Goal: Task Accomplishment & Management: Manage account settings

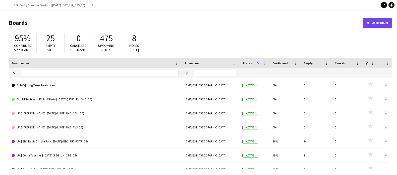
click at [3, 3] on button "Menu" at bounding box center [5, 5] width 10 height 10
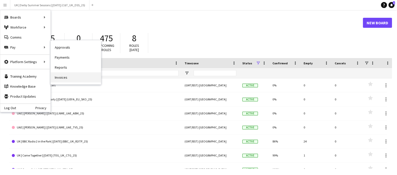
click at [72, 79] on link "Invoices" at bounding box center [76, 78] width 50 height 10
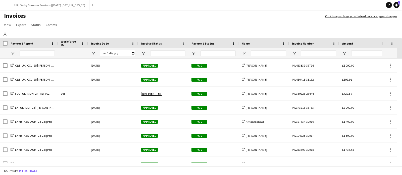
click at [130, 42] on div "Invoice Date" at bounding box center [113, 43] width 44 height 10
click at [133, 42] on span at bounding box center [133, 43] width 5 height 5
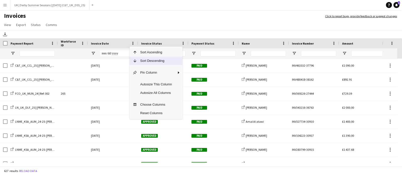
click at [141, 59] on span "Sort Descending" at bounding box center [156, 61] width 38 height 9
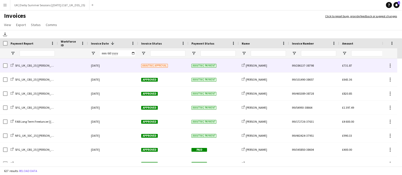
click at [126, 65] on div "12-August-2025" at bounding box center [113, 66] width 50 height 14
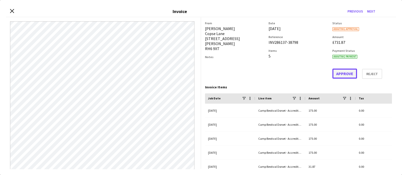
click at [340, 74] on button "Approve" at bounding box center [344, 74] width 25 height 10
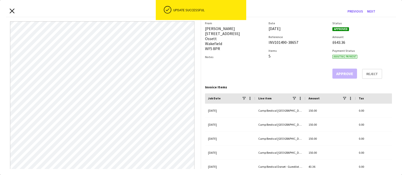
click at [10, 11] on icon "Close invoice dialog" at bounding box center [12, 11] width 5 height 5
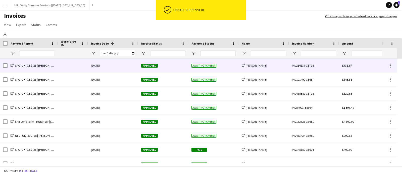
click at [116, 70] on div "12-August-2025" at bounding box center [113, 66] width 50 height 14
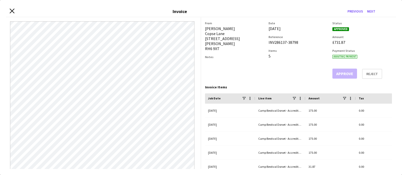
click at [11, 10] on icon at bounding box center [12, 11] width 5 height 5
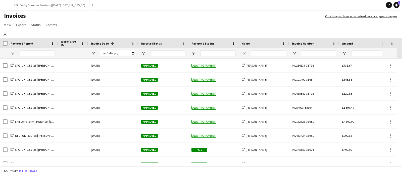
click at [6, 4] on app-icon "Menu" at bounding box center [5, 5] width 4 height 4
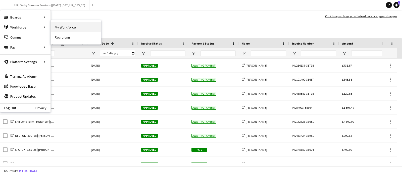
click at [68, 24] on link "My Workforce" at bounding box center [76, 27] width 50 height 10
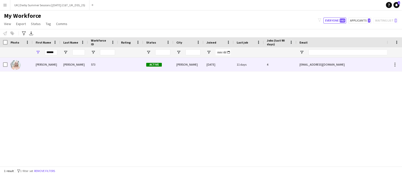
click at [58, 66] on div "Aleksandra" at bounding box center [47, 65] width 28 height 14
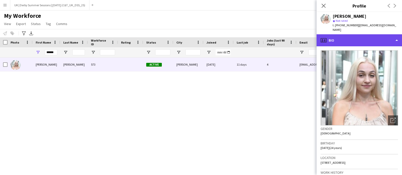
click at [377, 37] on div "profile Bio" at bounding box center [358, 40] width 85 height 12
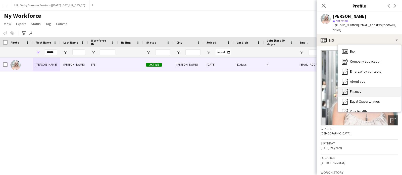
click at [355, 87] on div "Finance Finance" at bounding box center [369, 92] width 63 height 10
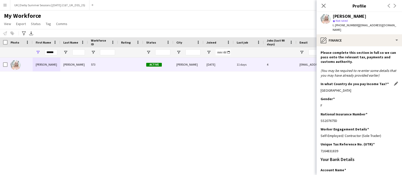
scroll to position [122, 0]
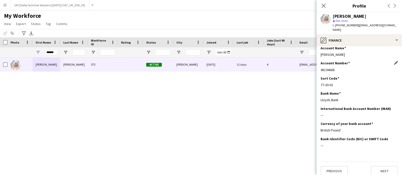
drag, startPoint x: 320, startPoint y: 66, endPoint x: 349, endPoint y: 66, distance: 29.6
click at [349, 66] on app-section-data-types "Please complete this section in full so we can pass onto the relevant tax, paym…" at bounding box center [358, 110] width 85 height 129
copy div "48194668"
drag, startPoint x: 321, startPoint y: 80, endPoint x: 338, endPoint y: 80, distance: 17.6
click at [338, 83] on div "77-30-01" at bounding box center [358, 85] width 77 height 5
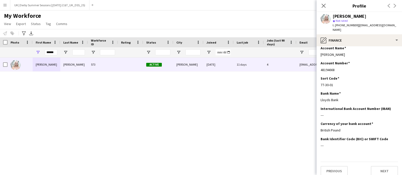
copy div "77-30-01"
click at [1, 4] on button "Menu" at bounding box center [5, 5] width 10 height 10
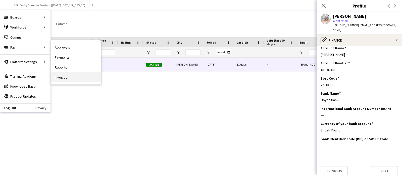
click at [57, 76] on link "Invoices" at bounding box center [76, 78] width 50 height 10
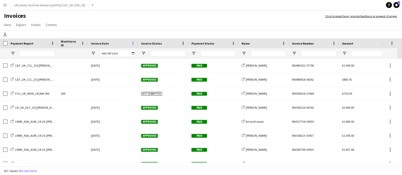
click at [132, 43] on span at bounding box center [133, 43] width 5 height 5
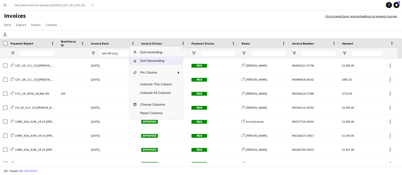
click at [137, 61] on span "Column Menu" at bounding box center [135, 61] width 5 height 5
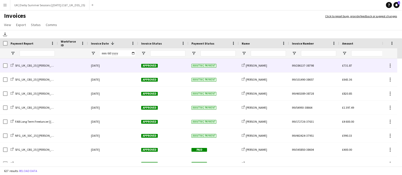
click at [122, 68] on div "12-August-2025" at bounding box center [113, 66] width 50 height 14
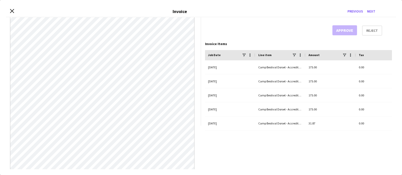
scroll to position [41, 0]
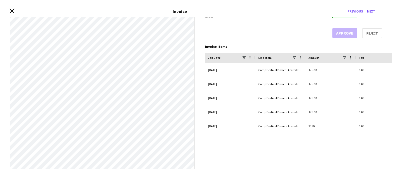
click at [11, 11] on icon "Close invoice dialog" at bounding box center [12, 11] width 5 height 5
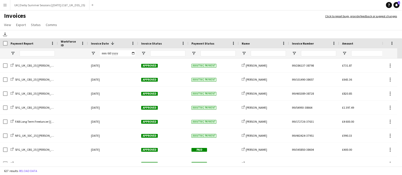
click at [6, 4] on app-icon "Menu" at bounding box center [5, 5] width 4 height 4
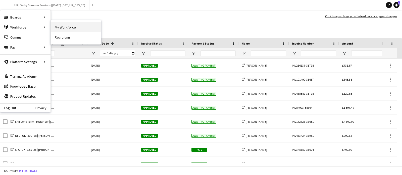
click at [83, 27] on link "My Workforce" at bounding box center [76, 27] width 50 height 10
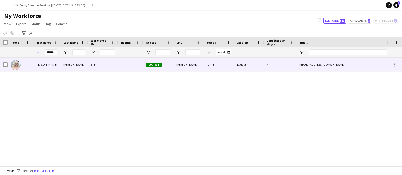
click at [61, 67] on div "Wasacz" at bounding box center [74, 65] width 28 height 14
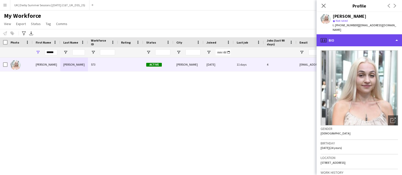
click at [343, 34] on div "profile Bio" at bounding box center [358, 40] width 85 height 12
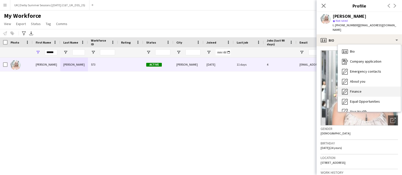
click at [349, 87] on div "Finance Finance" at bounding box center [369, 92] width 63 height 10
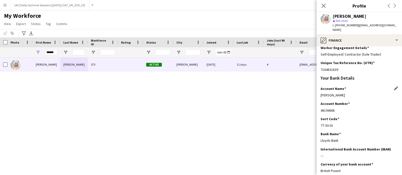
scroll to position [122, 0]
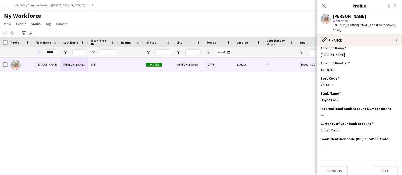
click at [3, 7] on button "Menu" at bounding box center [5, 5] width 10 height 10
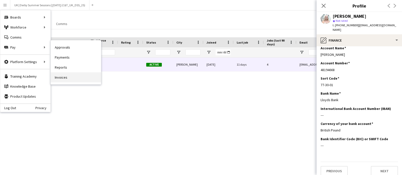
click at [65, 76] on link "Invoices" at bounding box center [76, 78] width 50 height 10
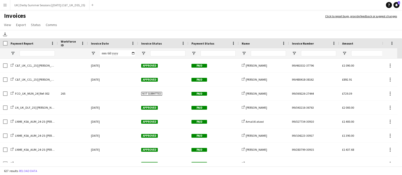
click at [133, 44] on span at bounding box center [133, 43] width 5 height 5
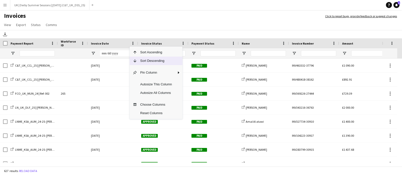
click at [144, 60] on span "Sort Descending" at bounding box center [156, 61] width 38 height 9
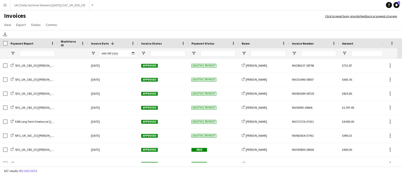
click at [6, 6] on app-icon "Menu" at bounding box center [5, 5] width 4 height 4
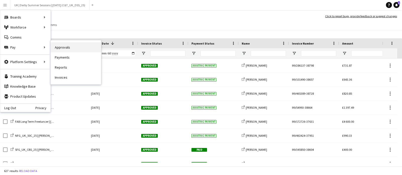
click at [59, 48] on link "Approvals" at bounding box center [76, 47] width 50 height 10
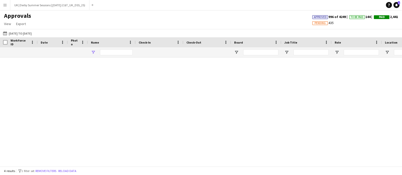
type input "*****"
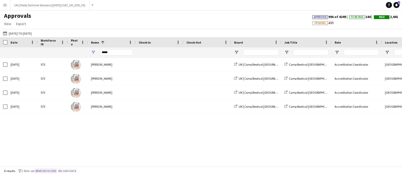
click at [51, 169] on button "Remove filters" at bounding box center [45, 172] width 23 height 6
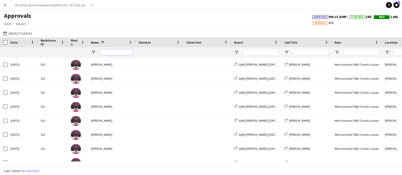
click at [119, 52] on input "Name Filter Input" at bounding box center [116, 52] width 33 height 6
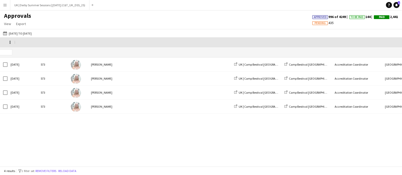
scroll to position [0, 509]
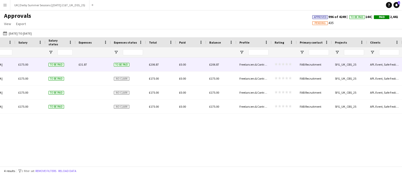
type input "*****"
click at [85, 63] on span "£31.87" at bounding box center [83, 65] width 8 height 4
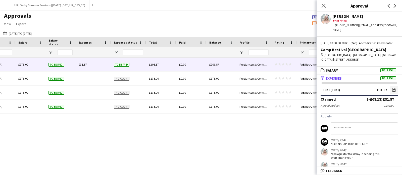
click at [3, 2] on button "Menu" at bounding box center [5, 5] width 10 height 10
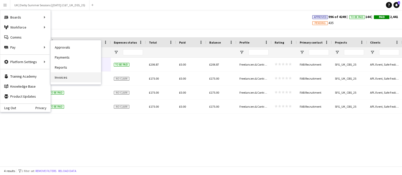
click at [64, 79] on link "Invoices" at bounding box center [76, 78] width 50 height 10
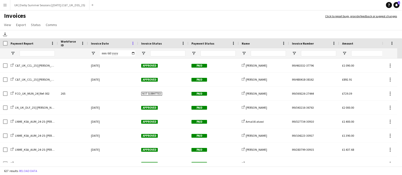
click at [131, 42] on span at bounding box center [133, 43] width 5 height 5
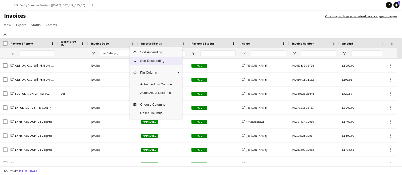
click at [144, 58] on span "Sort Descending" at bounding box center [156, 61] width 38 height 9
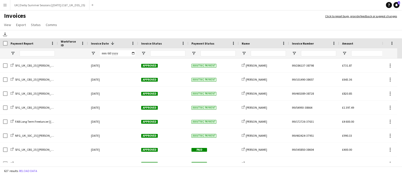
click at [4, 5] on app-icon "Menu" at bounding box center [5, 5] width 4 height 4
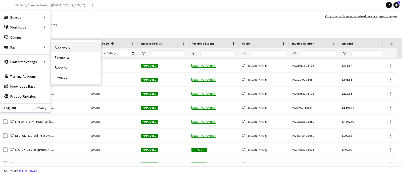
click at [76, 47] on link "Approvals" at bounding box center [76, 47] width 50 height 10
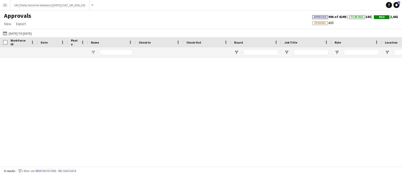
type input "*****"
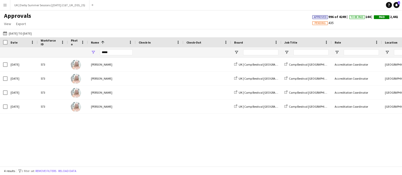
click at [130, 43] on span at bounding box center [130, 42] width 5 height 5
click at [47, 170] on button "Remove filters" at bounding box center [45, 172] width 23 height 6
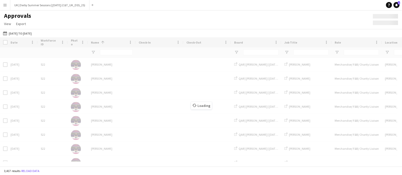
click at [130, 41] on div "Loading" at bounding box center [201, 101] width 402 height 129
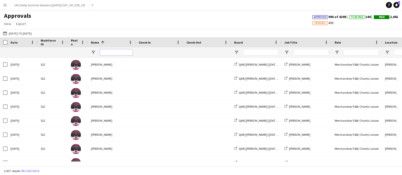
click at [110, 52] on input "Name Filter Input" at bounding box center [116, 52] width 33 height 6
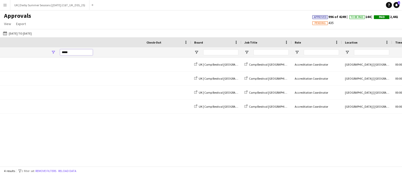
scroll to position [0, 509]
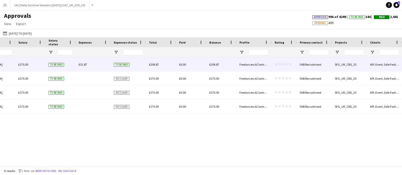
type input "*****"
click at [82, 62] on div "£31.87" at bounding box center [93, 65] width 35 height 14
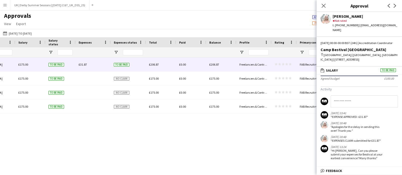
scroll to position [0, 0]
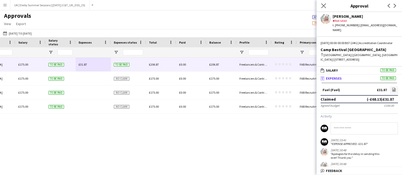
click at [323, 3] on app-icon "Close pop-in" at bounding box center [323, 5] width 7 height 7
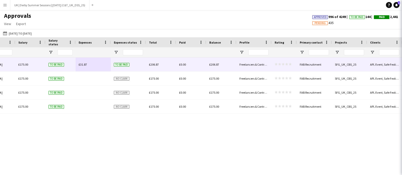
click at [6, 4] on app-icon "Menu" at bounding box center [5, 5] width 4 height 4
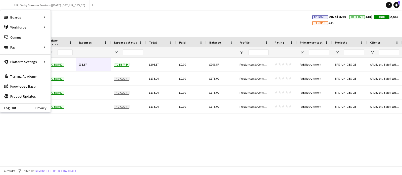
click at [5, 5] on app-icon "Menu" at bounding box center [5, 5] width 4 height 4
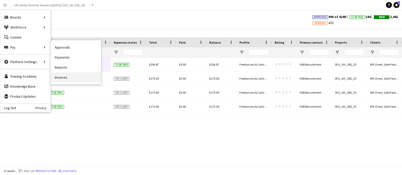
click at [64, 76] on link "Invoices" at bounding box center [76, 78] width 50 height 10
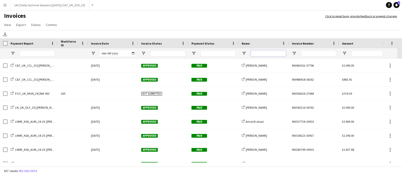
click at [268, 52] on input "Name Filter Input" at bounding box center [267, 53] width 35 height 6
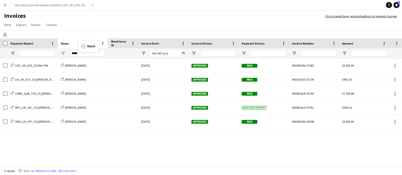
drag, startPoint x: 262, startPoint y: 44, endPoint x: 80, endPoint y: 43, distance: 182.0
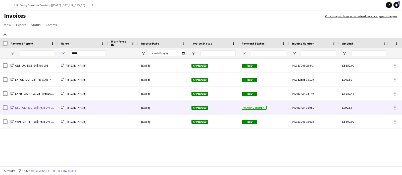
click at [45, 107] on span "NFG_UK_50C_25 | Simon Gallacher" at bounding box center [37, 108] width 45 height 4
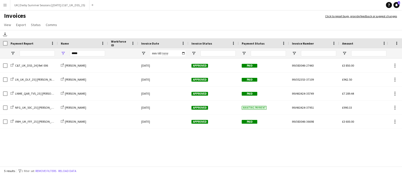
drag, startPoint x: 90, startPoint y: 49, endPoint x: 34, endPoint y: 50, distance: 55.7
click at [34, 50] on div at bounding box center [244, 53] width 489 height 10
click at [54, 52] on div at bounding box center [244, 53] width 489 height 10
type input "*******"
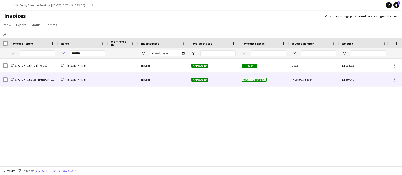
click at [113, 82] on div at bounding box center [123, 80] width 30 height 14
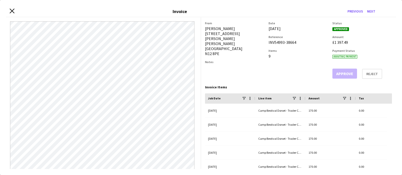
click at [8, 10] on div "Close invoice dialog Invoice Previous Next" at bounding box center [201, 11] width 390 height 11
click at [11, 10] on icon at bounding box center [12, 11] width 5 height 5
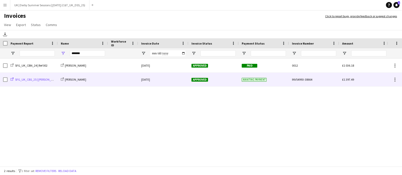
click at [40, 81] on span "SFG_UK_CBS_25 | Brandon Cooper" at bounding box center [37, 80] width 44 height 4
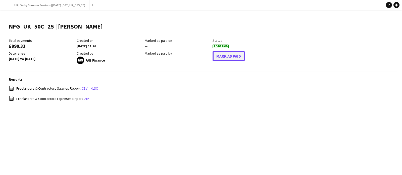
click at [220, 56] on button "Mark As Paid" at bounding box center [228, 56] width 32 height 10
click at [227, 58] on button "Mark As Paid" at bounding box center [228, 56] width 32 height 10
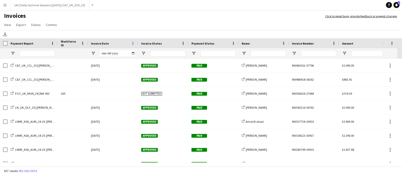
click at [132, 42] on span at bounding box center [133, 43] width 5 height 5
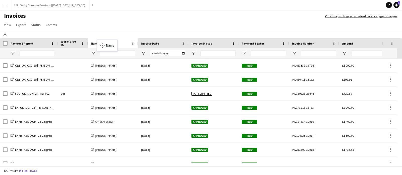
drag, startPoint x: 272, startPoint y: 44, endPoint x: 99, endPoint y: 43, distance: 172.9
click at [122, 53] on input "Name Filter Input" at bounding box center [117, 53] width 35 height 6
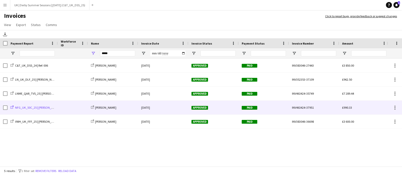
click at [43, 107] on span "NFG_UK_50C_25 | Simon Gallacher" at bounding box center [37, 108] width 45 height 4
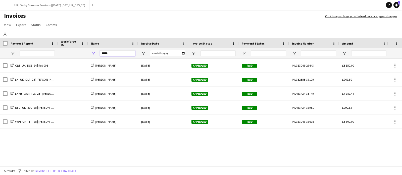
drag, startPoint x: 115, startPoint y: 52, endPoint x: 89, endPoint y: 53, distance: 26.1
click at [89, 53] on div "*****" at bounding box center [113, 53] width 50 height 10
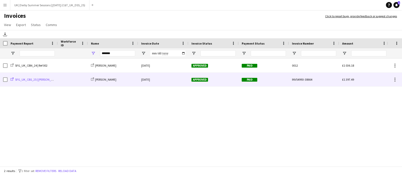
click at [40, 81] on span "SFG_UK_CBS_25 | Brandon Cooper" at bounding box center [37, 80] width 44 height 4
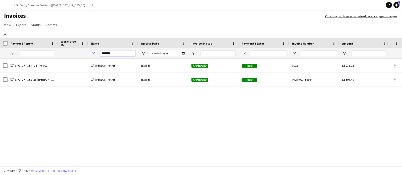
drag, startPoint x: 127, startPoint y: 53, endPoint x: 85, endPoint y: 49, distance: 41.8
click at [85, 49] on div at bounding box center [244, 53] width 489 height 10
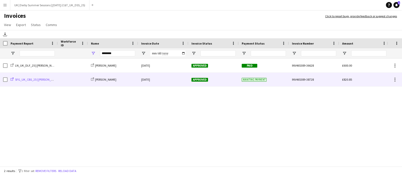
click at [44, 80] on span "SFG_UK_CBS_25 | Jack Samuels" at bounding box center [37, 80] width 44 height 4
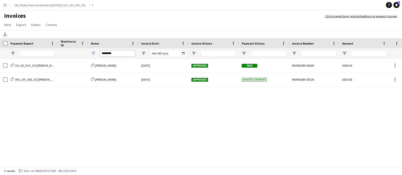
click at [89, 51] on div "********" at bounding box center [113, 53] width 50 height 10
type input "******"
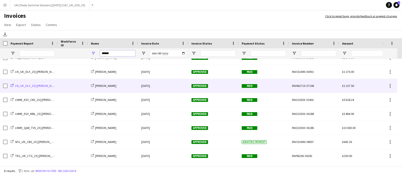
scroll to position [8, 0]
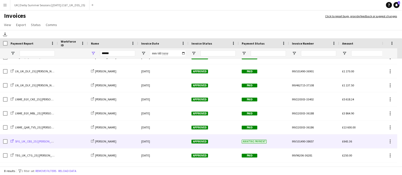
click at [44, 142] on span "SFG_UK_CBS_25 | [PERSON_NAME]" at bounding box center [37, 142] width 44 height 4
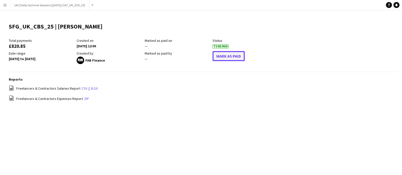
click at [223, 52] on button "Mark As Paid" at bounding box center [228, 56] width 32 height 10
click at [230, 55] on button "Mark As Paid" at bounding box center [228, 56] width 32 height 10
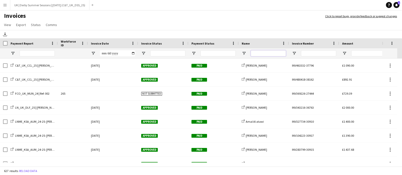
click at [268, 52] on input "Name Filter Input" at bounding box center [267, 53] width 35 height 6
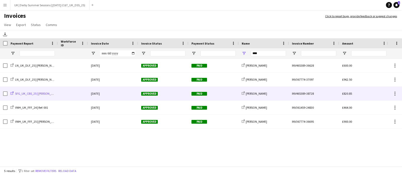
click at [51, 93] on span "SFG_UK_CBS_25 | [PERSON_NAME]" at bounding box center [37, 94] width 44 height 4
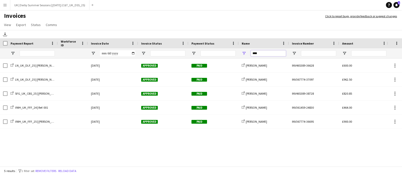
click at [272, 50] on input "****" at bounding box center [267, 53] width 35 height 6
drag, startPoint x: 261, startPoint y: 53, endPoint x: 230, endPoint y: 49, distance: 31.1
click at [235, 51] on div at bounding box center [244, 53] width 489 height 10
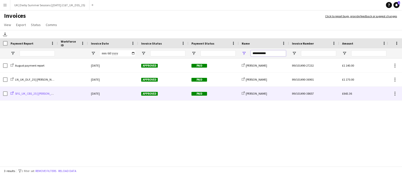
type input "**********"
click at [48, 94] on span "SFG_UK_CBS_25 | [PERSON_NAME]" at bounding box center [37, 94] width 44 height 4
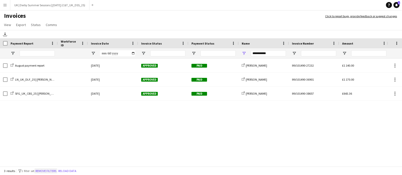
click at [44, 170] on button "Remove filters" at bounding box center [45, 172] width 23 height 6
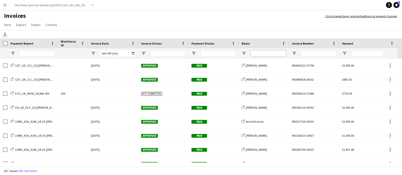
click at [270, 51] on input "Name Filter Input" at bounding box center [267, 53] width 35 height 6
type input "******"
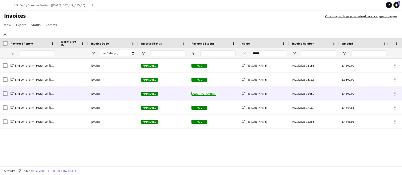
click at [120, 93] on div "08-August-2025" at bounding box center [113, 94] width 50 height 14
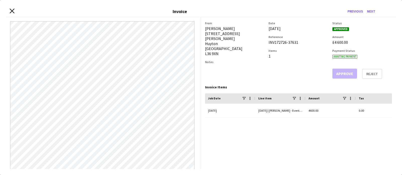
click at [10, 10] on div "Close invoice dialog Invoice Previous Next" at bounding box center [201, 11] width 390 height 11
click at [13, 10] on icon at bounding box center [12, 11] width 5 height 5
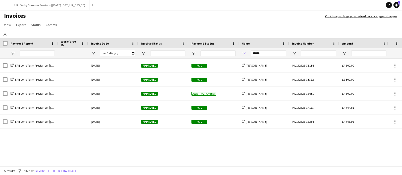
click at [8, 5] on button "Menu" at bounding box center [5, 5] width 10 height 10
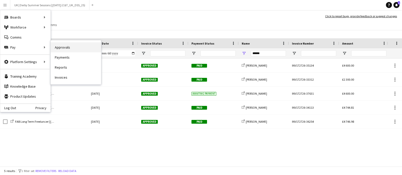
click at [80, 49] on link "Approvals" at bounding box center [76, 47] width 50 height 10
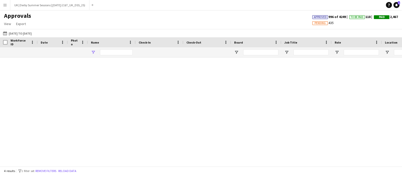
type input "*****"
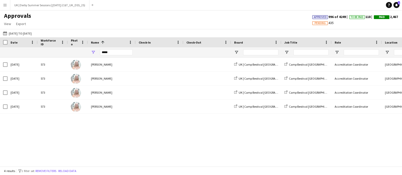
click at [4, 7] on button "Menu" at bounding box center [5, 5] width 10 height 10
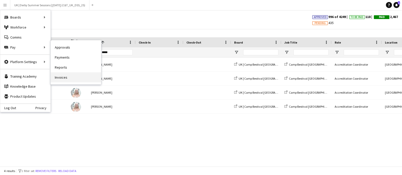
click at [62, 76] on link "Invoices" at bounding box center [76, 78] width 50 height 10
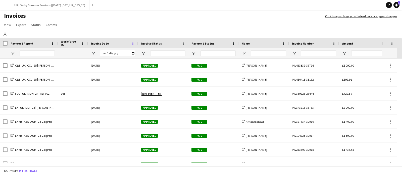
click at [132, 41] on span at bounding box center [133, 43] width 5 height 5
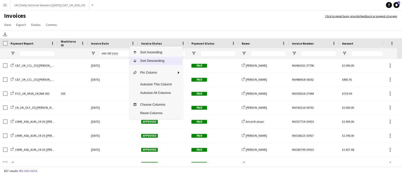
click at [142, 63] on span "Sort Descending" at bounding box center [156, 61] width 38 height 9
